Goal: Task Accomplishment & Management: Use online tool/utility

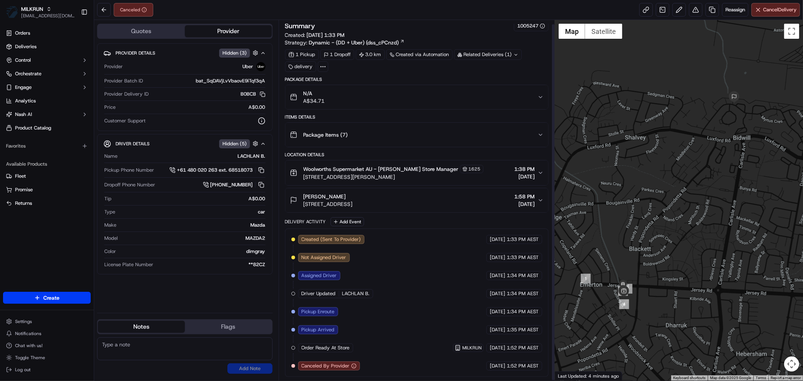
scroll to position [5, 0]
click at [734, 11] on span "Reassign" at bounding box center [736, 9] width 20 height 7
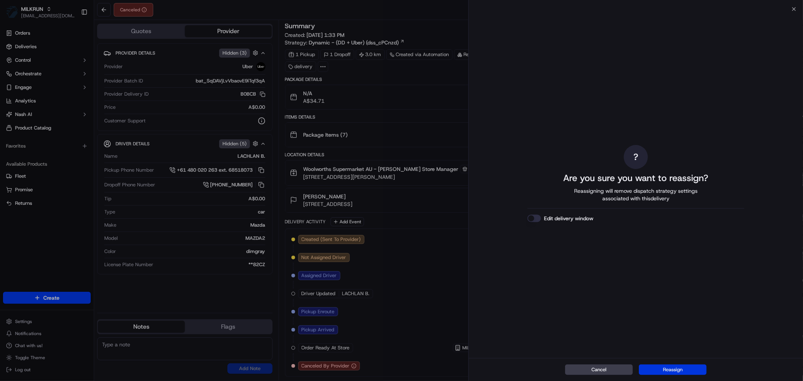
click at [687, 369] on button "Reassign" at bounding box center [673, 370] width 68 height 11
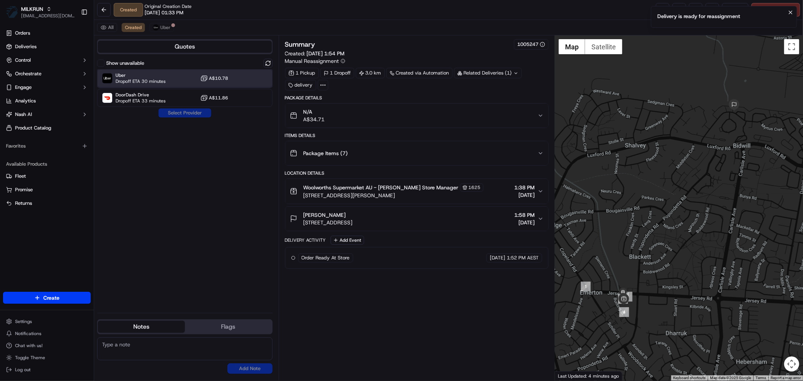
click at [164, 81] on span "Dropoff ETA 30 minutes" at bounding box center [141, 81] width 50 height 6
click at [176, 110] on button "Assign Provider" at bounding box center [184, 112] width 53 height 9
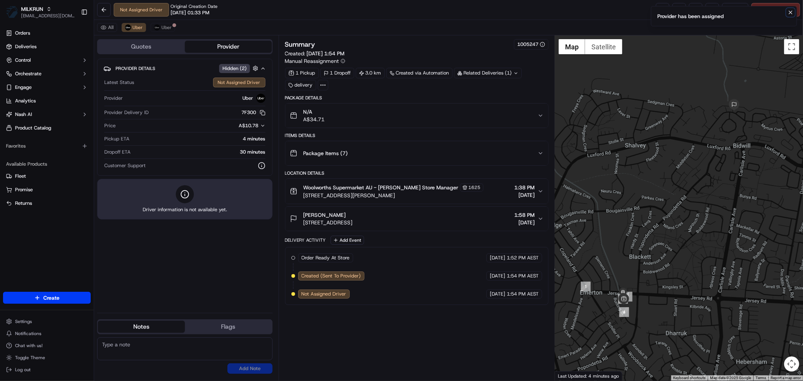
click at [791, 11] on icon "Notifications (F8)" at bounding box center [791, 12] width 6 height 6
click at [656, 6] on link at bounding box center [663, 10] width 14 height 14
click at [160, 32] on div "All Uber Uber" at bounding box center [448, 27] width 709 height 15
click at [171, 28] on button "Uber" at bounding box center [163, 27] width 24 height 9
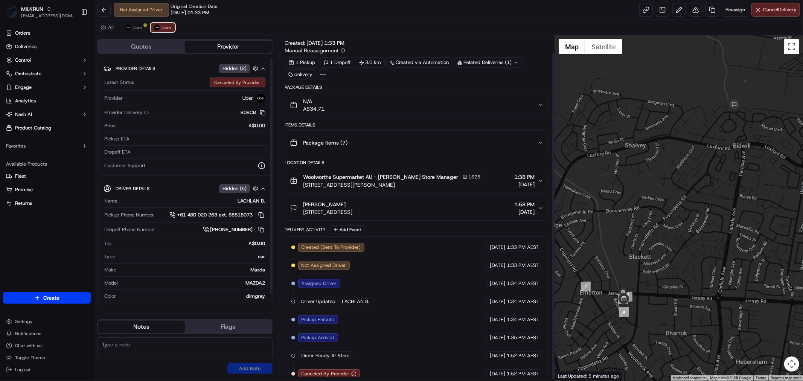
scroll to position [20, 0]
